Goal: Task Accomplishment & Management: Use online tool/utility

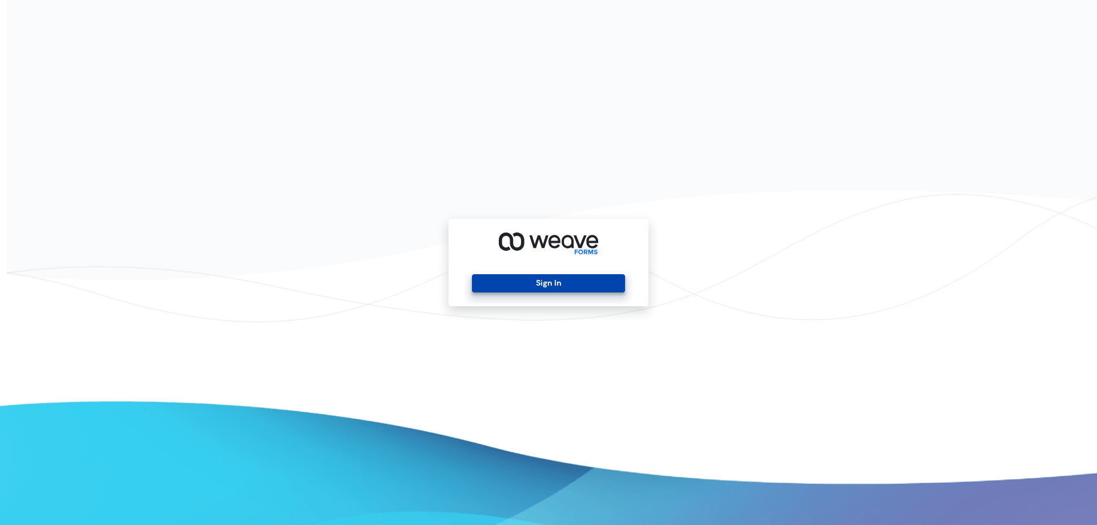
click at [524, 282] on button "Sign In" at bounding box center [548, 283] width 152 height 18
